Goal: Learn about a topic: Understand process/instructions

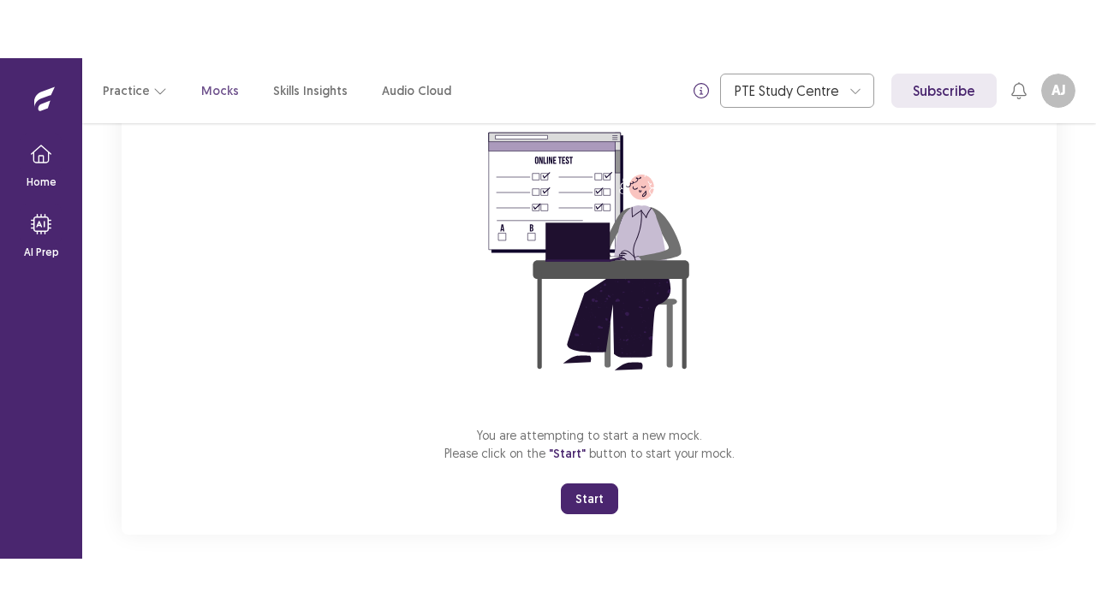
scroll to position [175, 0]
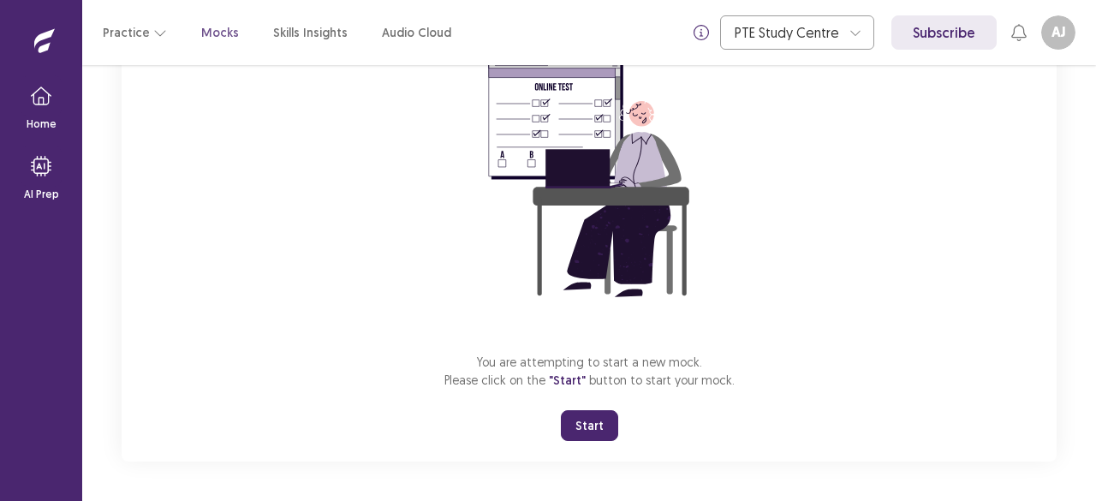
click at [593, 419] on button "Start" at bounding box center [589, 425] width 57 height 31
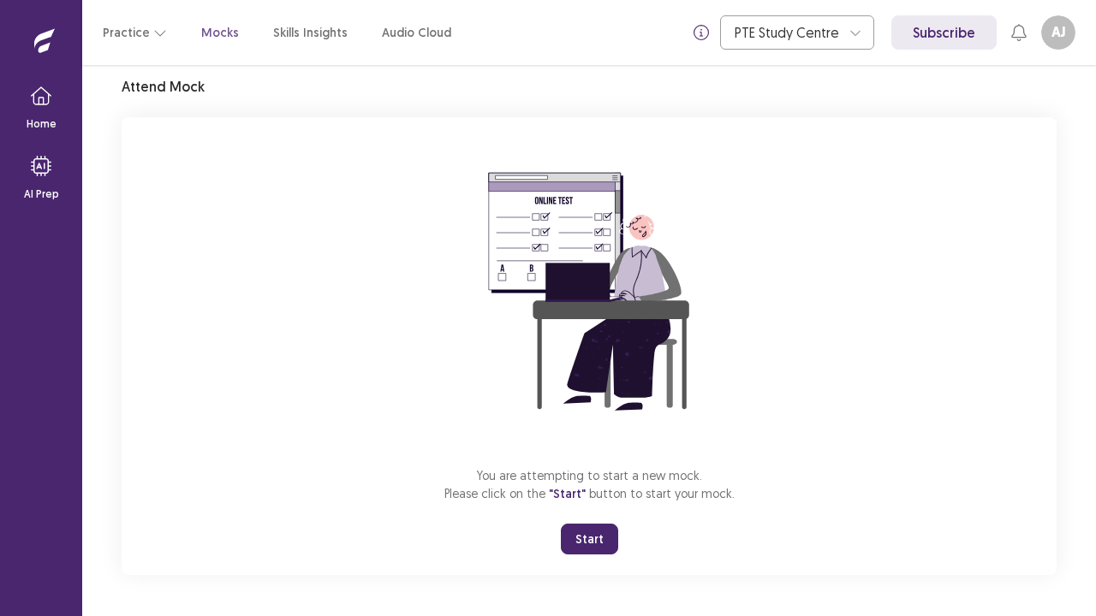
scroll to position [60, 0]
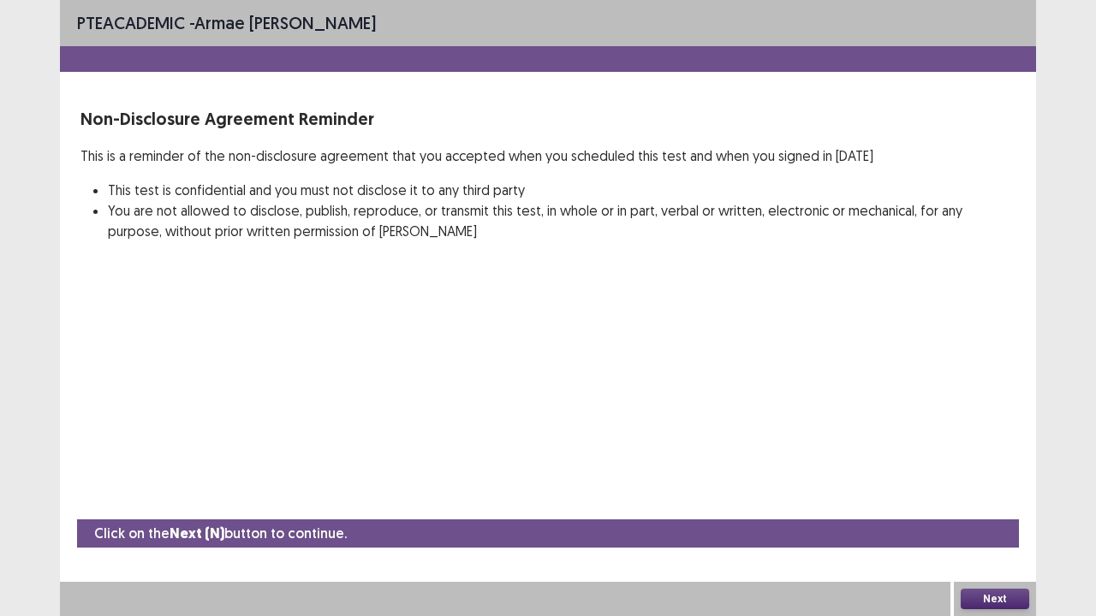
click at [986, 500] on div "Next" at bounding box center [994, 599] width 82 height 34
click at [999, 500] on button "Next" at bounding box center [994, 599] width 68 height 21
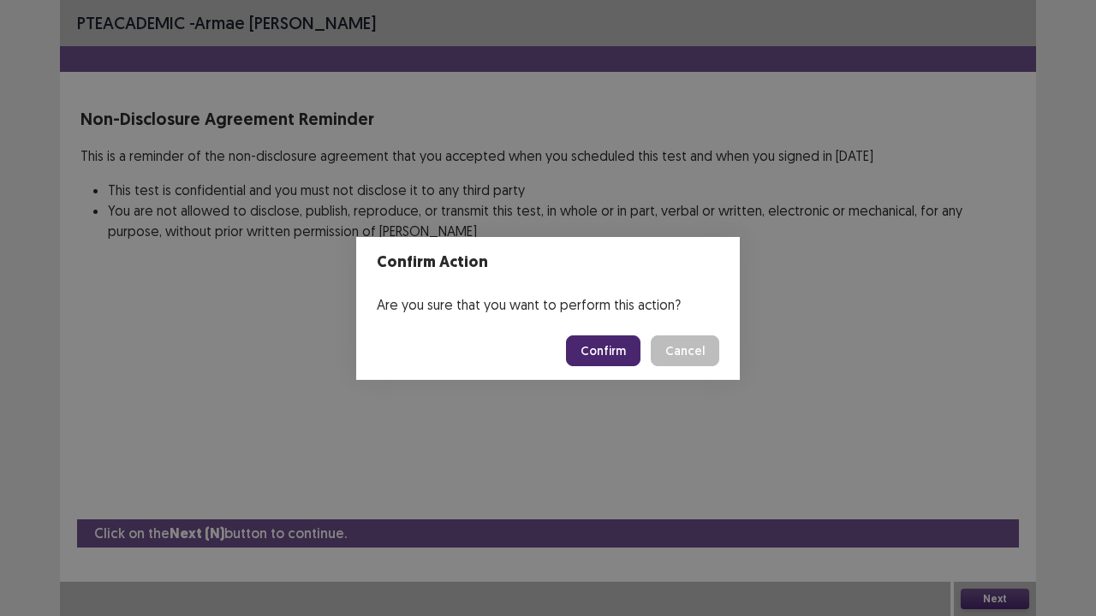
click at [621, 351] on button "Confirm" at bounding box center [603, 351] width 74 height 31
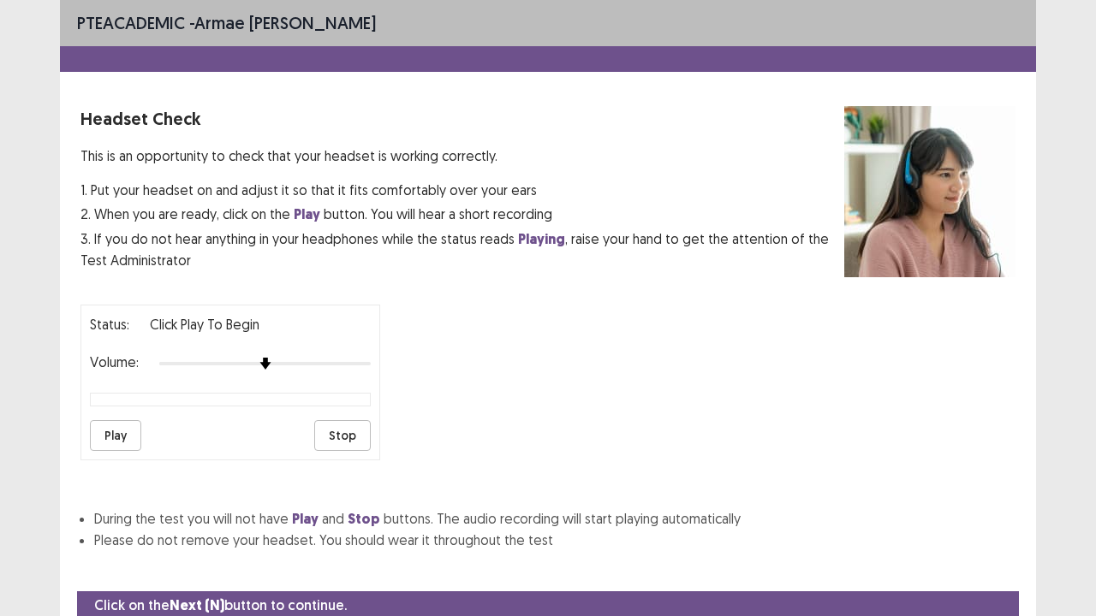
scroll to position [63, 0]
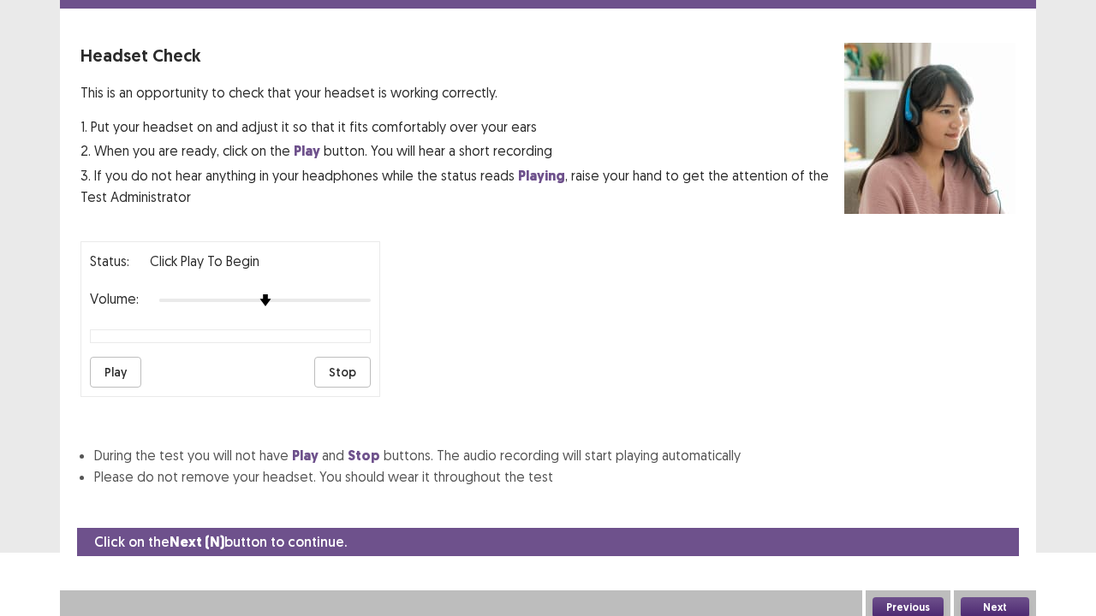
click at [117, 359] on button "Play" at bounding box center [115, 372] width 51 height 31
click at [349, 359] on button "Stop" at bounding box center [342, 372] width 56 height 31
click at [1003, 500] on button "Next" at bounding box center [994, 607] width 68 height 21
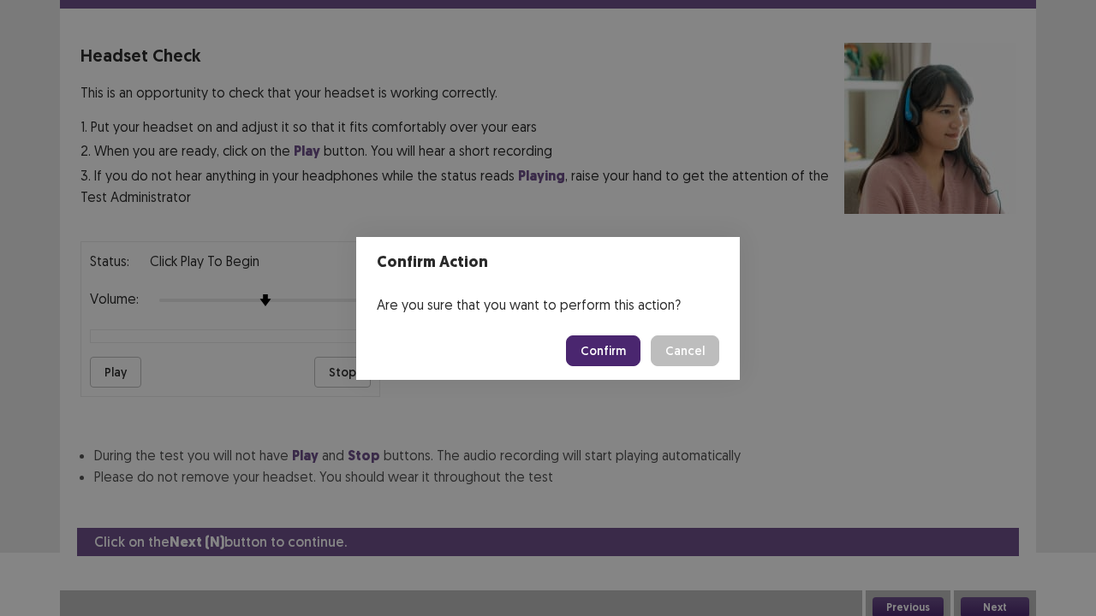
click at [609, 348] on button "Confirm" at bounding box center [603, 351] width 74 height 31
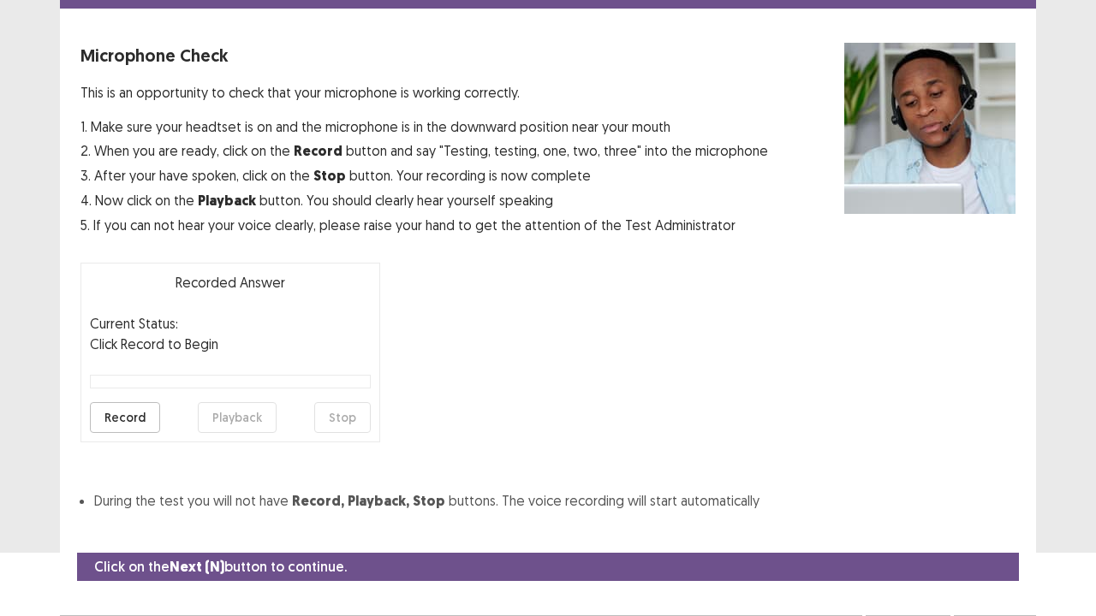
scroll to position [94, 0]
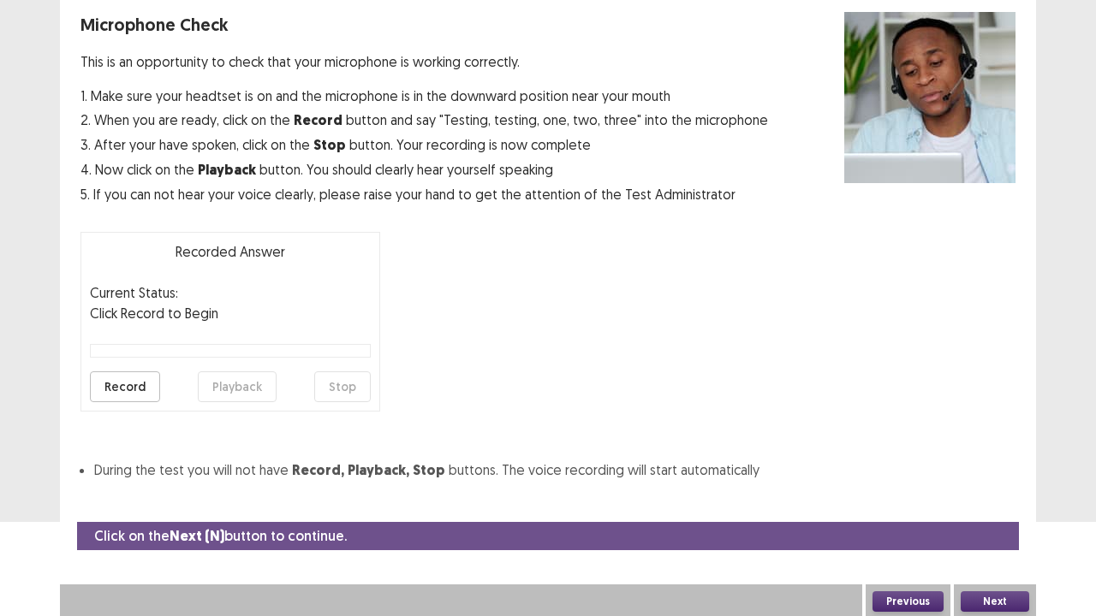
click at [898, 500] on button "Previous" at bounding box center [907, 601] width 71 height 21
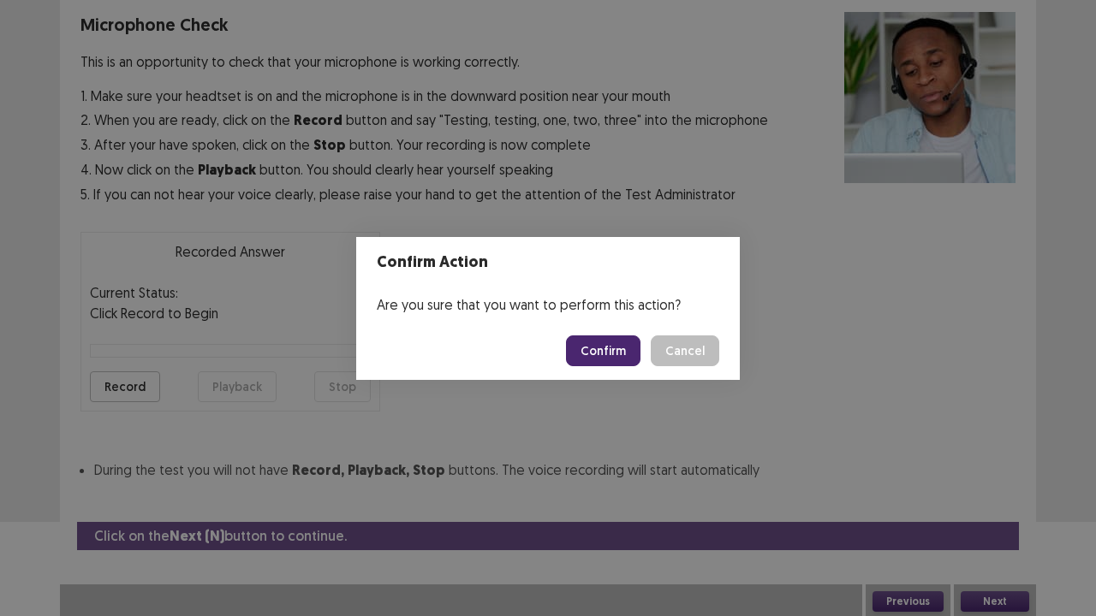
click at [580, 342] on button "Confirm" at bounding box center [603, 351] width 74 height 31
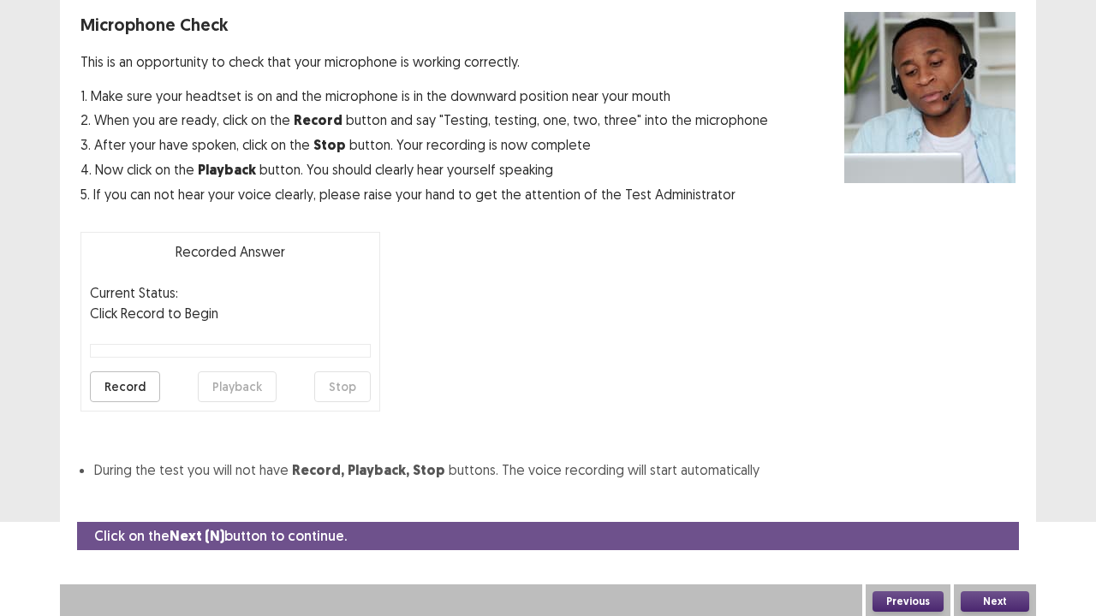
scroll to position [63, 0]
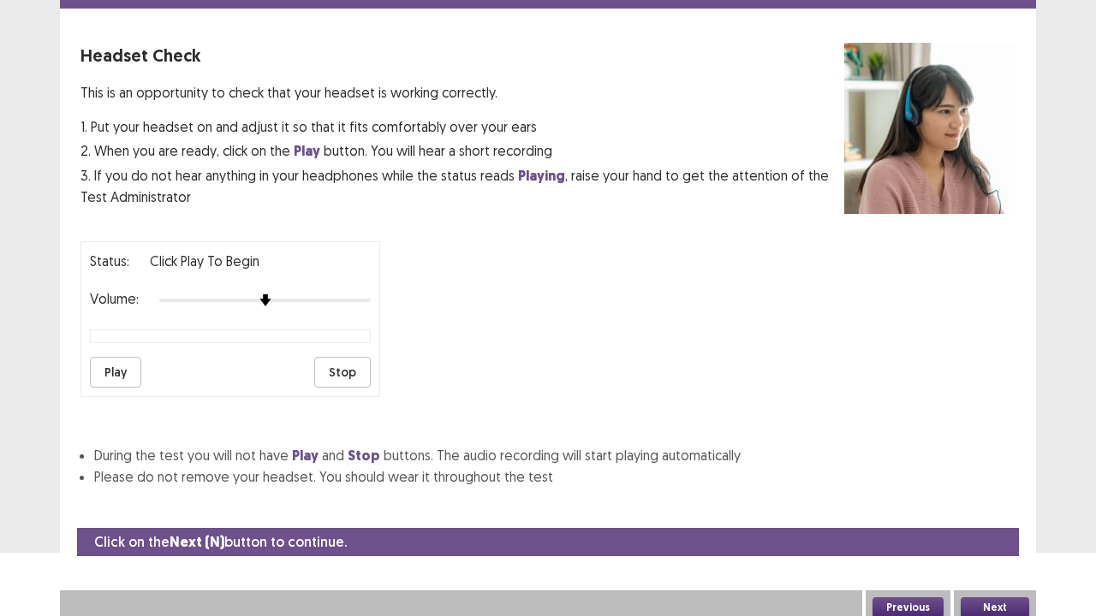
click at [903, 500] on button "Previous" at bounding box center [907, 607] width 71 height 21
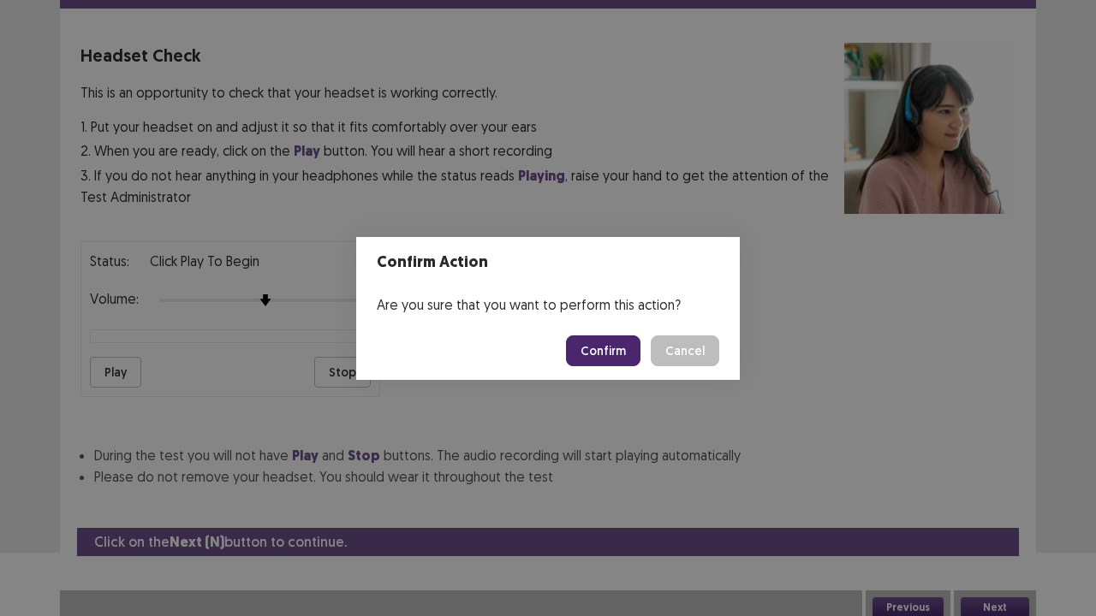
click at [584, 336] on button "Confirm" at bounding box center [603, 351] width 74 height 31
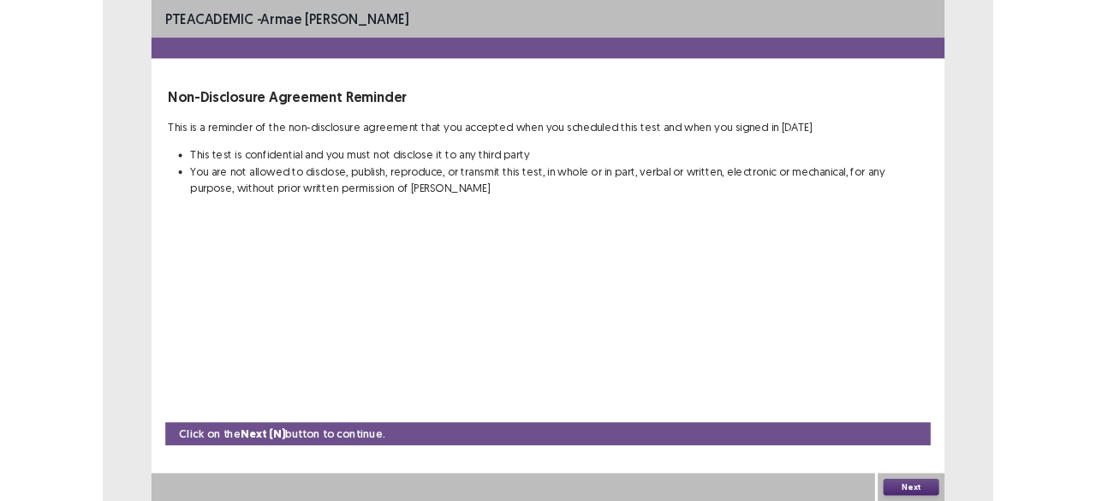
scroll to position [0, 0]
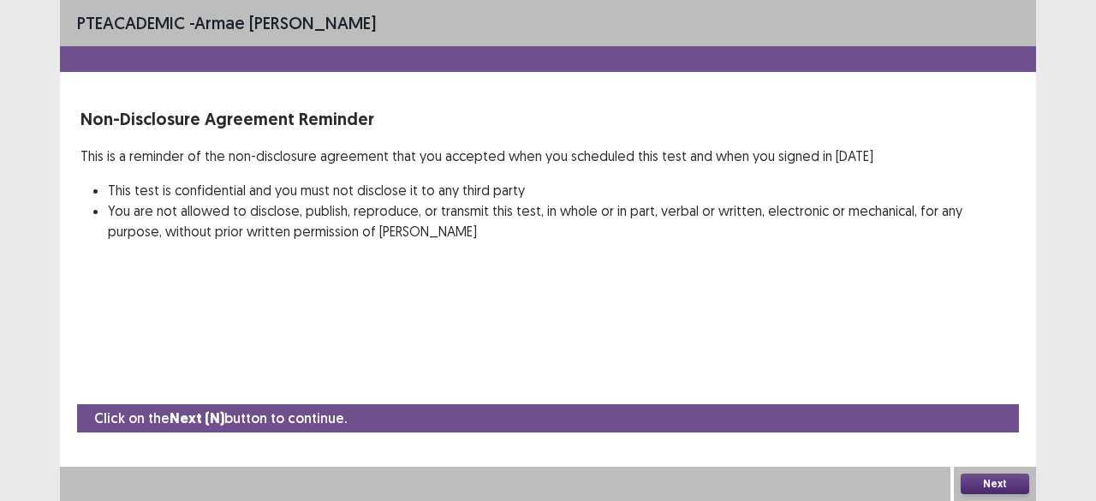
click at [991, 480] on button "Next" at bounding box center [994, 483] width 68 height 21
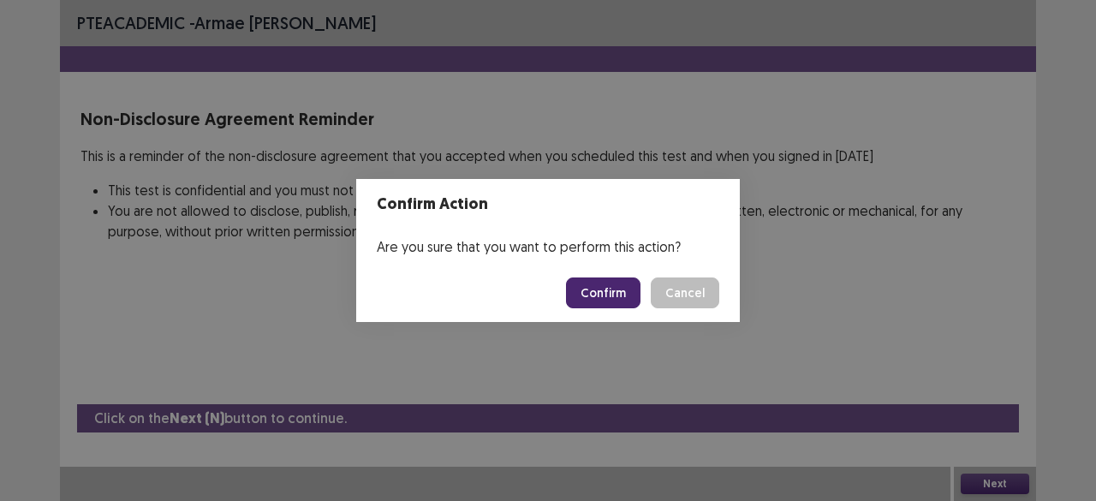
click at [584, 288] on button "Confirm" at bounding box center [603, 292] width 74 height 31
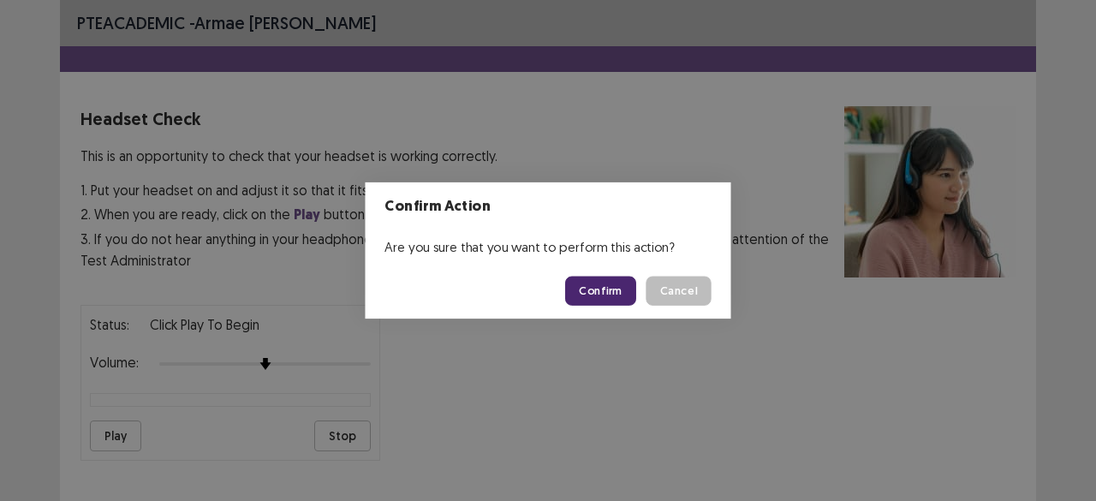
scroll to position [178, 0]
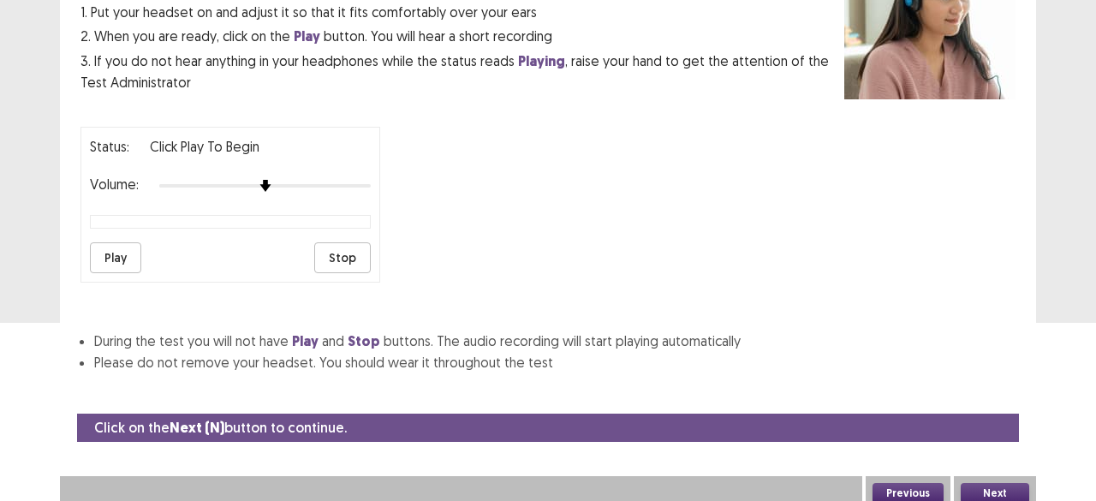
click at [978, 484] on button "Next" at bounding box center [994, 493] width 68 height 21
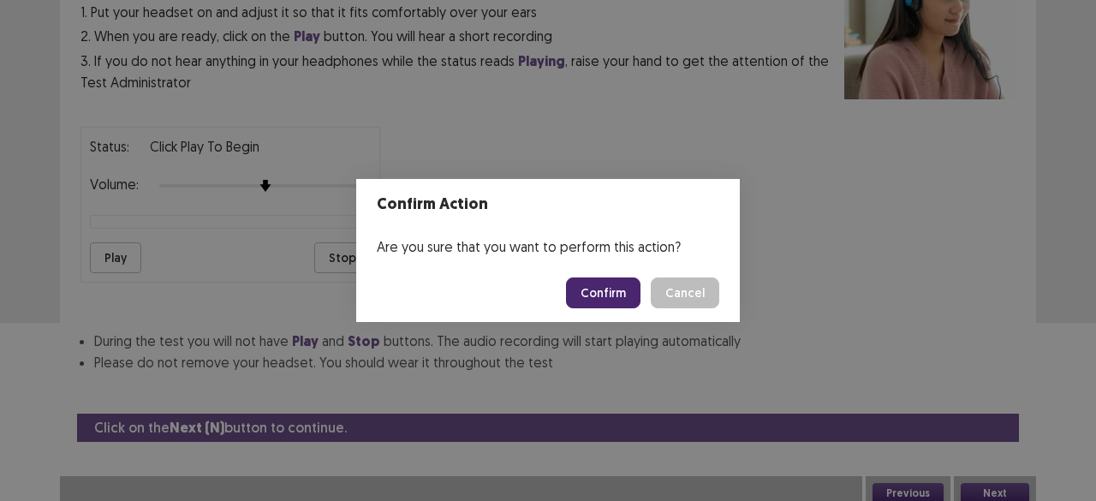
click at [603, 299] on button "Confirm" at bounding box center [603, 292] width 74 height 31
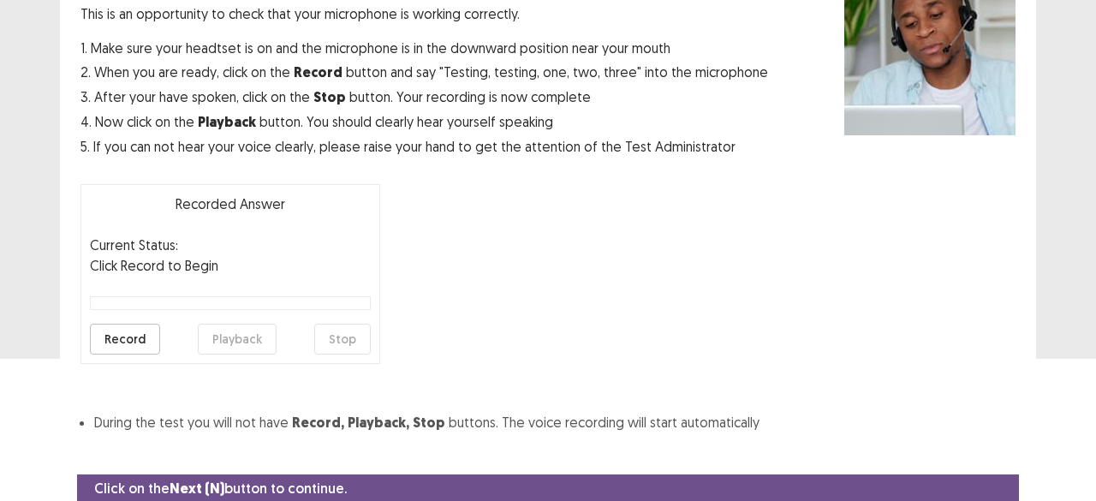
scroll to position [136, 0]
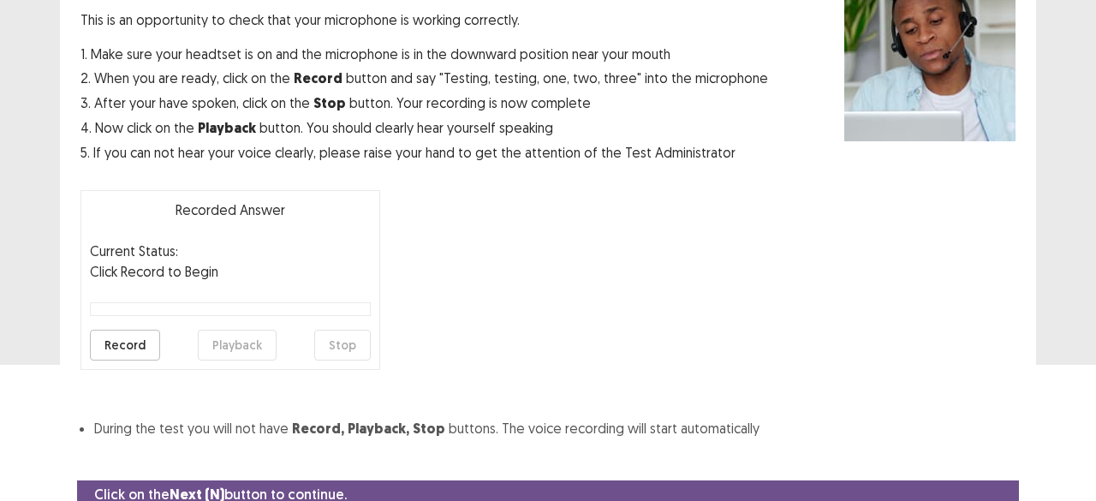
click at [118, 353] on button "Record" at bounding box center [125, 345] width 70 height 31
click at [341, 348] on button "Stop" at bounding box center [342, 345] width 56 height 31
click at [237, 353] on button "Playback" at bounding box center [237, 345] width 79 height 31
click at [243, 352] on button "Playback" at bounding box center [237, 345] width 79 height 31
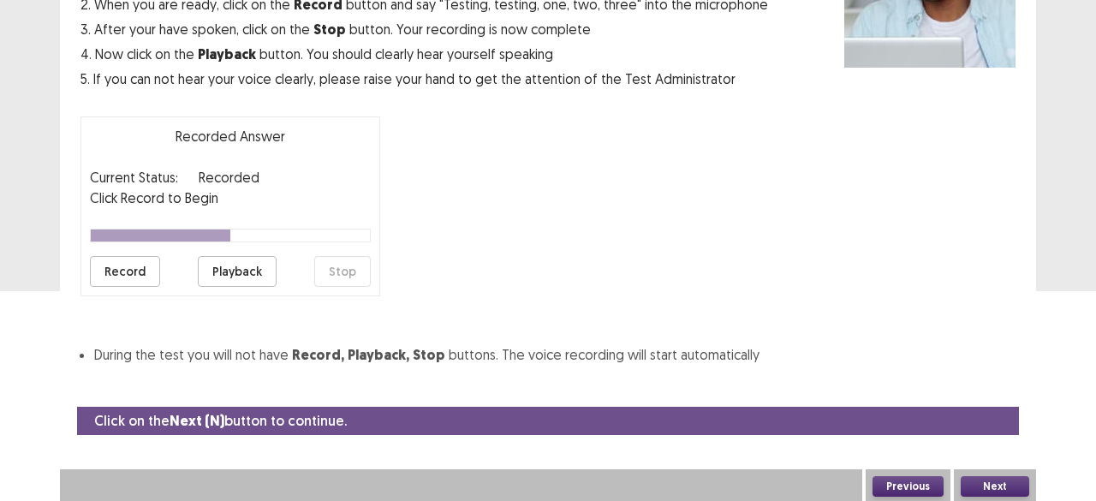
click at [977, 480] on button "Next" at bounding box center [994, 486] width 68 height 21
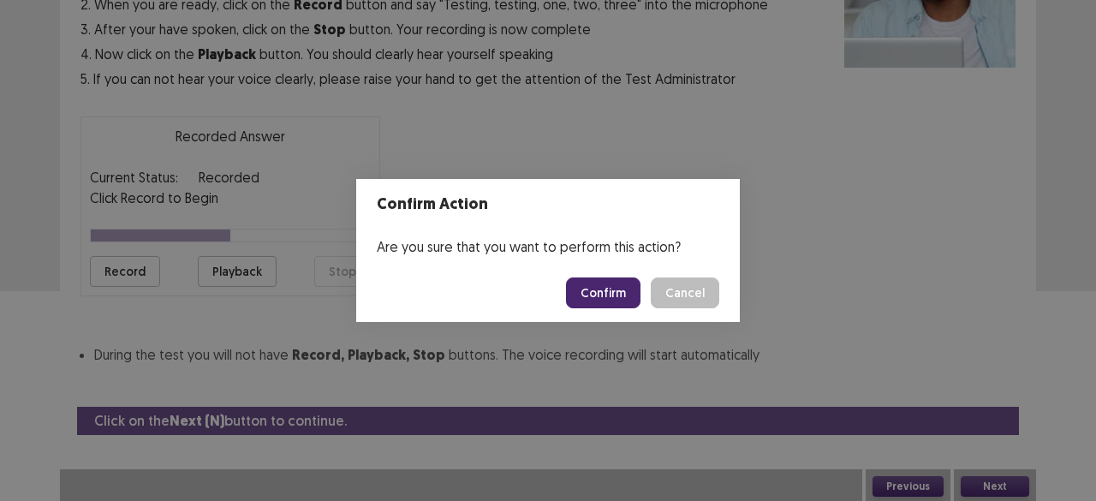
click at [628, 284] on button "Confirm" at bounding box center [603, 292] width 74 height 31
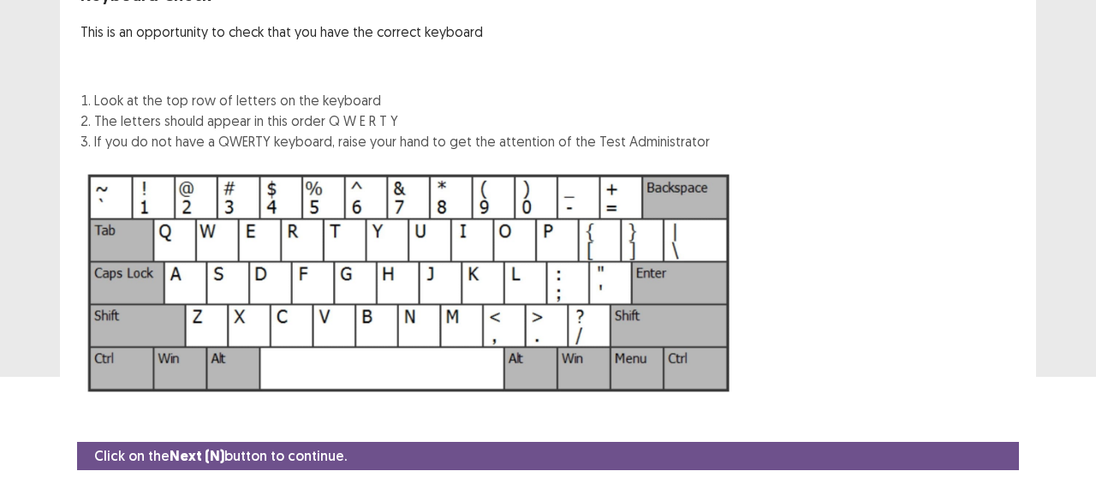
scroll to position [161, 0]
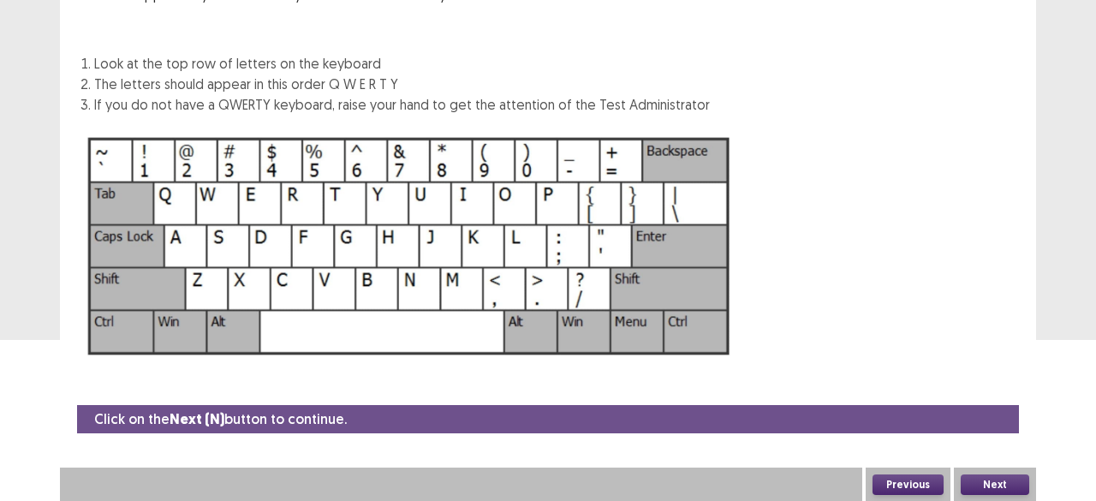
click at [922, 480] on button "Previous" at bounding box center [907, 484] width 71 height 21
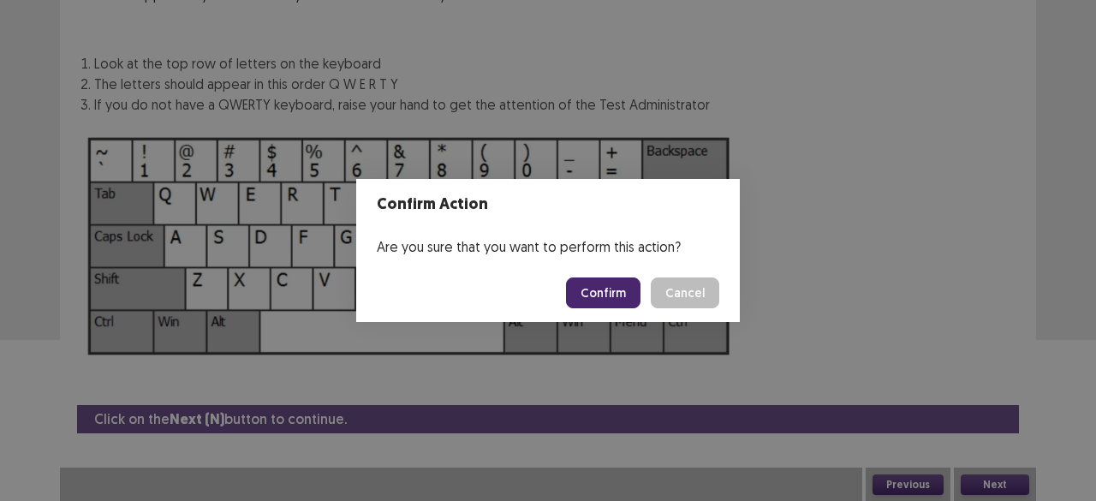
click at [609, 282] on button "Confirm" at bounding box center [603, 292] width 74 height 31
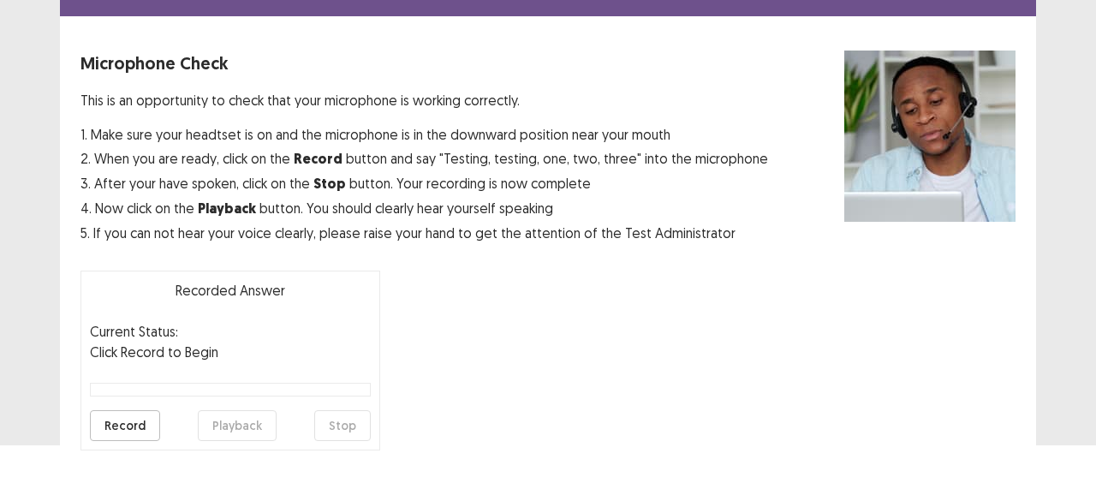
scroll to position [55, 0]
